Goal: Obtain resource: Download file/media

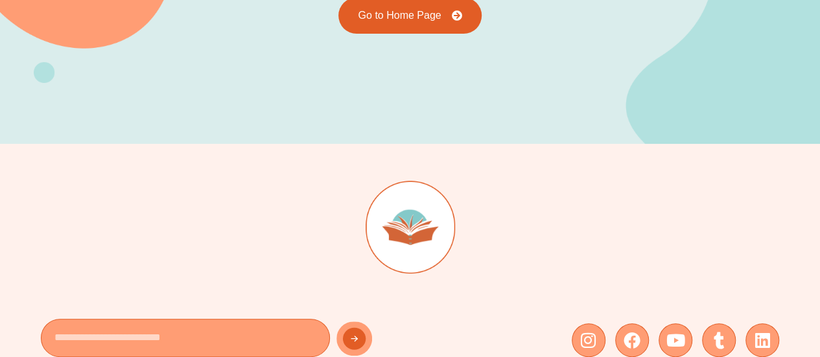
scroll to position [124, 0]
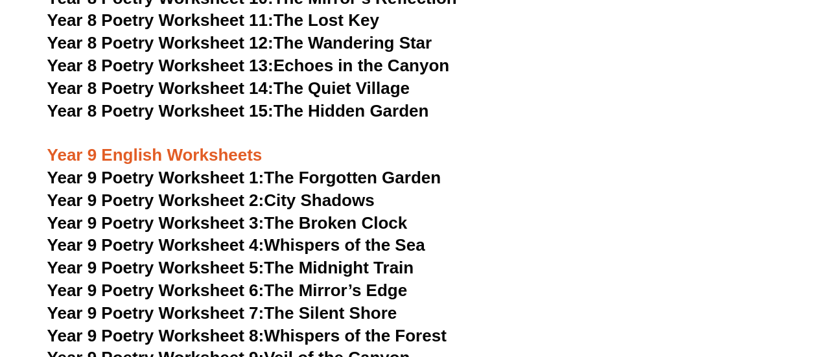
scroll to position [8082, 0]
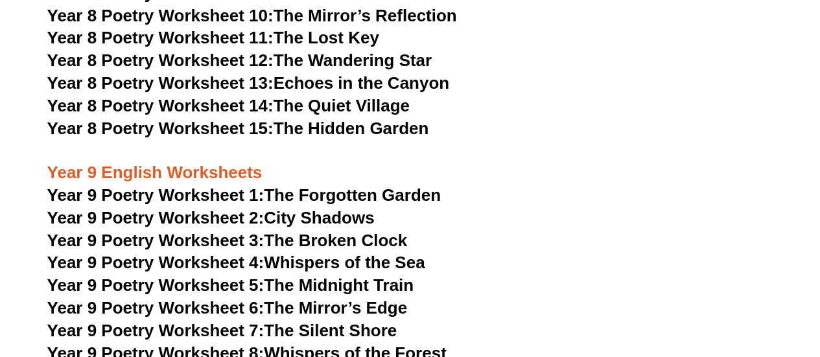
click at [387, 253] on link "Year 9 Poetry Worksheet 4: Whispers of the Sea" at bounding box center [236, 262] width 378 height 19
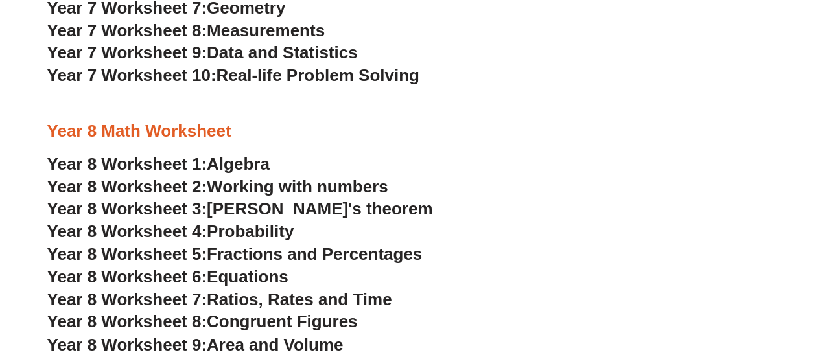
scroll to position [3377, 0]
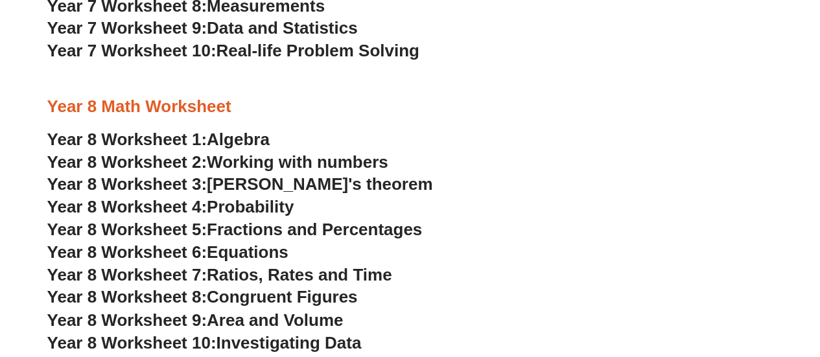
click at [264, 141] on span "Algebra" at bounding box center [238, 139] width 63 height 19
click at [291, 161] on span "Working with numbers" at bounding box center [297, 161] width 181 height 19
click at [316, 185] on span "Pythagoras's theorem" at bounding box center [319, 183] width 225 height 19
click at [270, 205] on span "Probability" at bounding box center [250, 206] width 87 height 19
